Goal: Navigation & Orientation: Find specific page/section

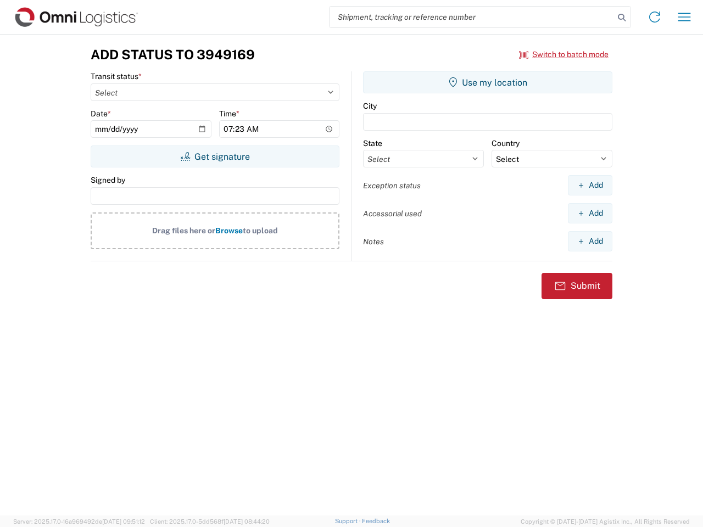
click at [472, 17] on input "search" at bounding box center [471, 17] width 284 height 21
click at [621, 18] on icon at bounding box center [621, 17] width 15 height 15
click at [654, 17] on icon at bounding box center [655, 17] width 18 height 18
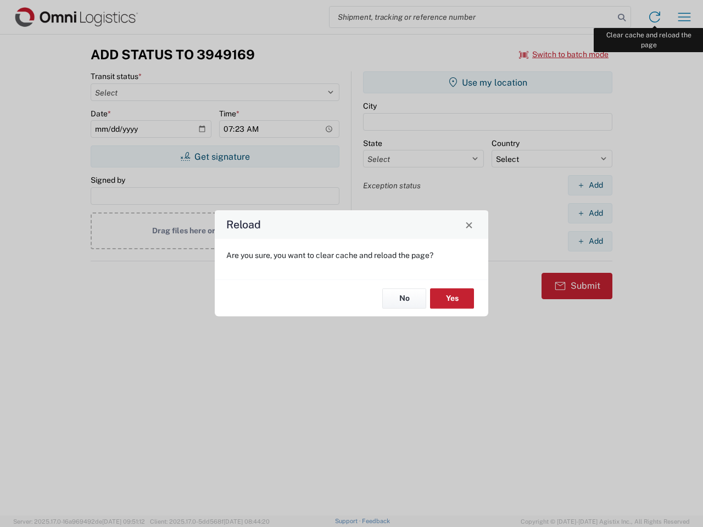
click at [684, 17] on div "Reload Are you sure, you want to clear cache and reload the page? No Yes" at bounding box center [351, 263] width 703 height 527
click at [564, 54] on div "Reload Are you sure, you want to clear cache and reload the page? No Yes" at bounding box center [351, 263] width 703 height 527
click at [215, 156] on div "Reload Are you sure, you want to clear cache and reload the page? No Yes" at bounding box center [351, 263] width 703 height 527
click at [487, 82] on div "Reload Are you sure, you want to clear cache and reload the page? No Yes" at bounding box center [351, 263] width 703 height 527
click at [590, 185] on div "Reload Are you sure, you want to clear cache and reload the page? No Yes" at bounding box center [351, 263] width 703 height 527
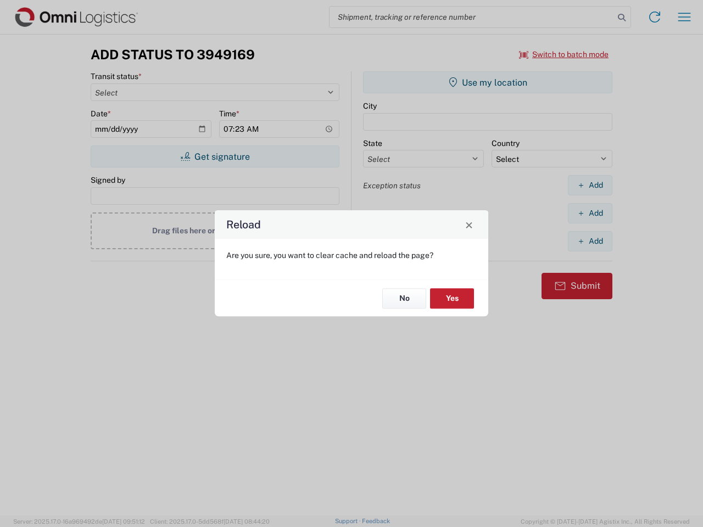
click at [590, 213] on div "Reload Are you sure, you want to clear cache and reload the page? No Yes" at bounding box center [351, 263] width 703 height 527
click at [590, 241] on div "Reload Are you sure, you want to clear cache and reload the page? No Yes" at bounding box center [351, 263] width 703 height 527
